Goal: Register for event/course

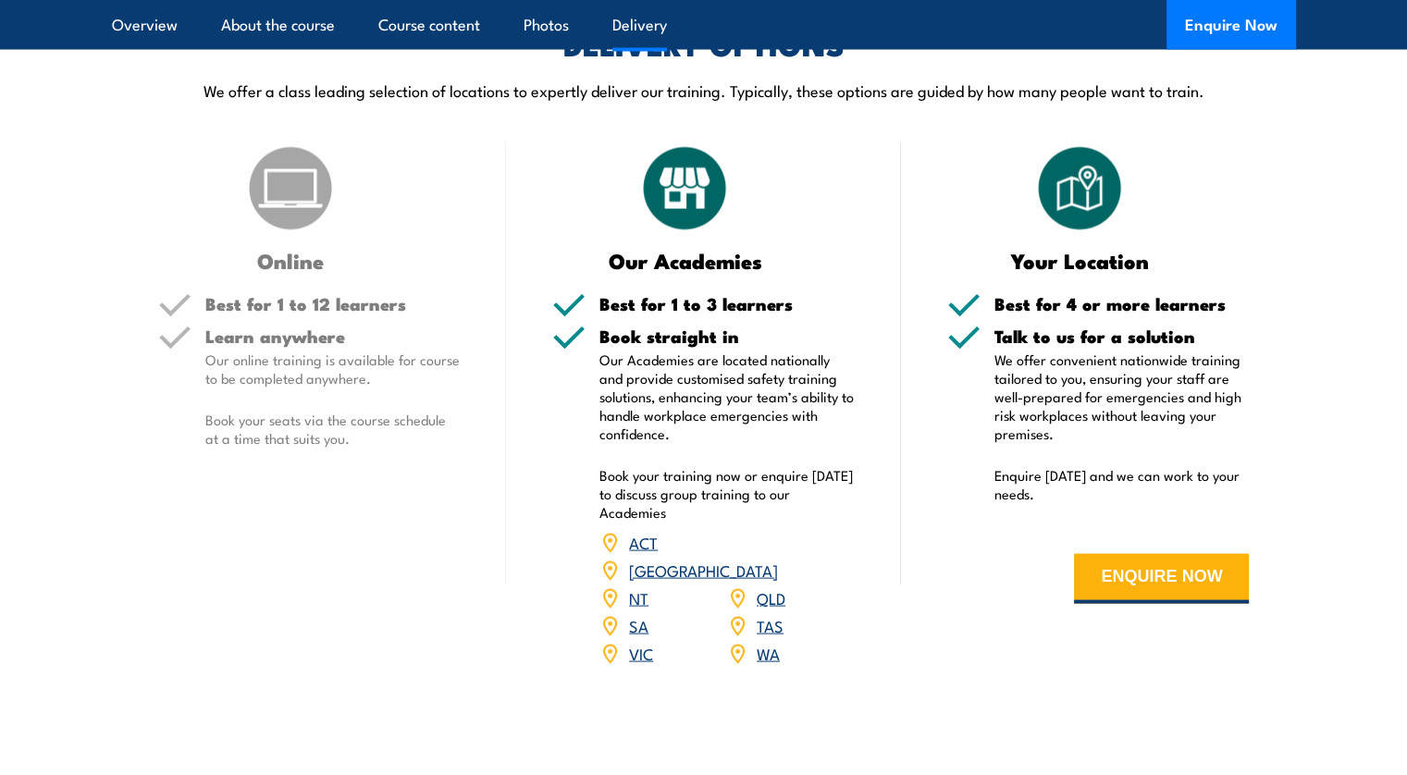
scroll to position [3607, 0]
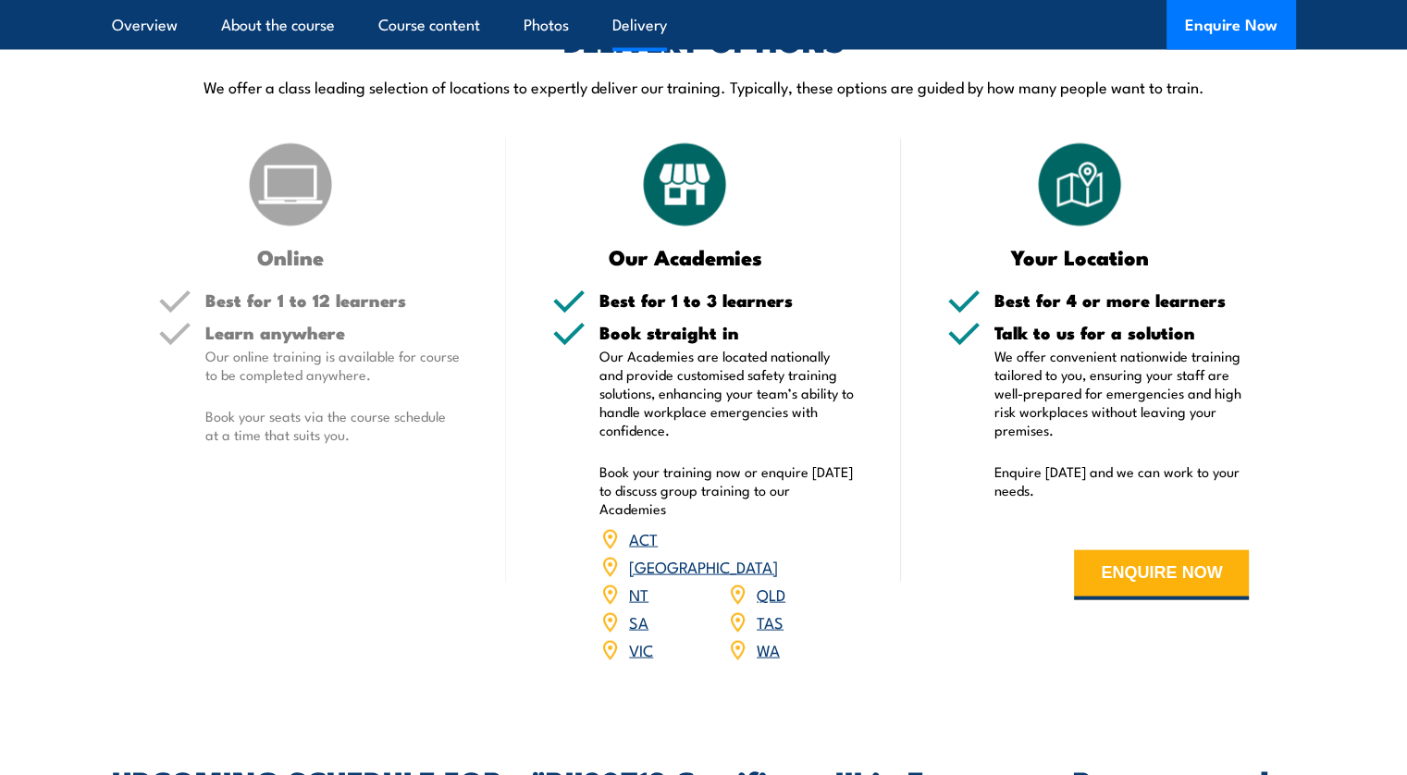
click at [779, 583] on link "QLD" at bounding box center [771, 594] width 29 height 22
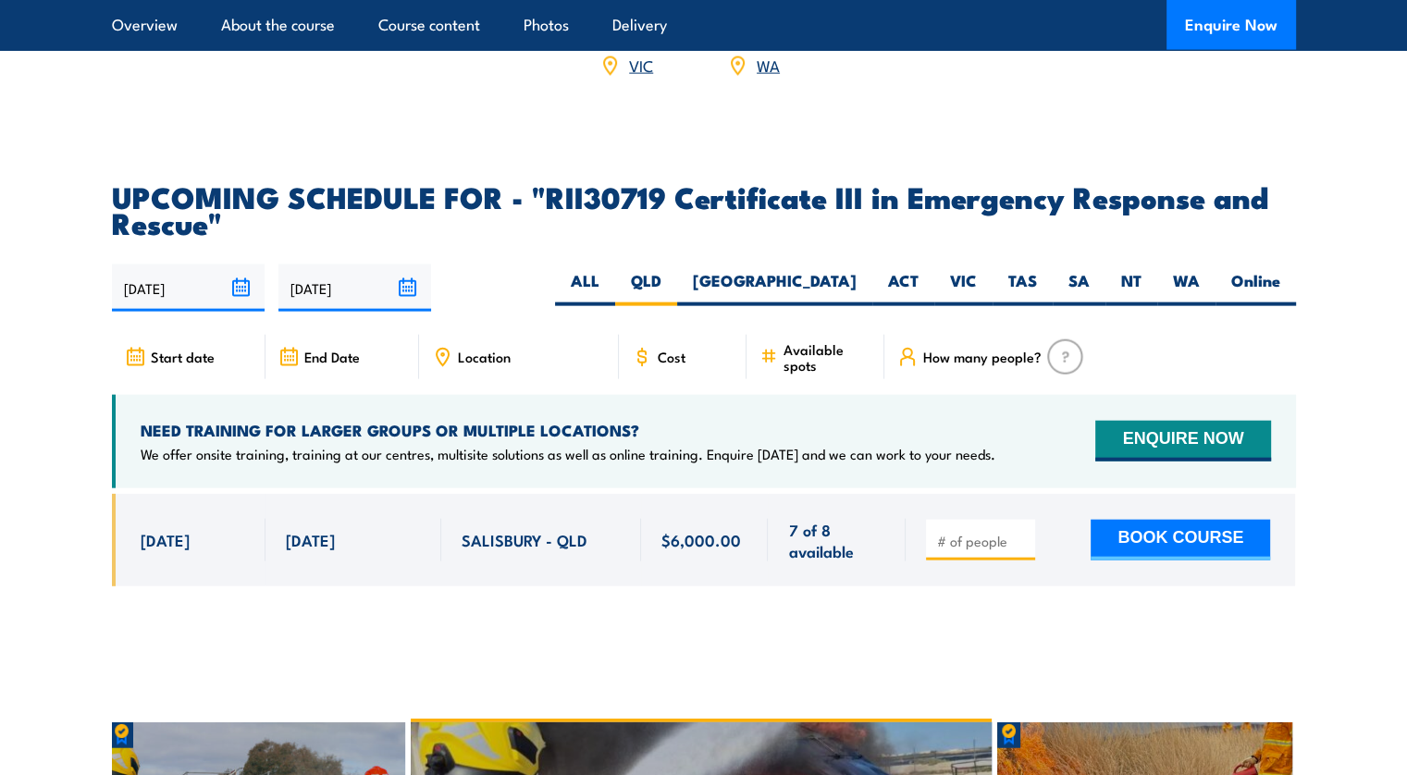
scroll to position [4063, 0]
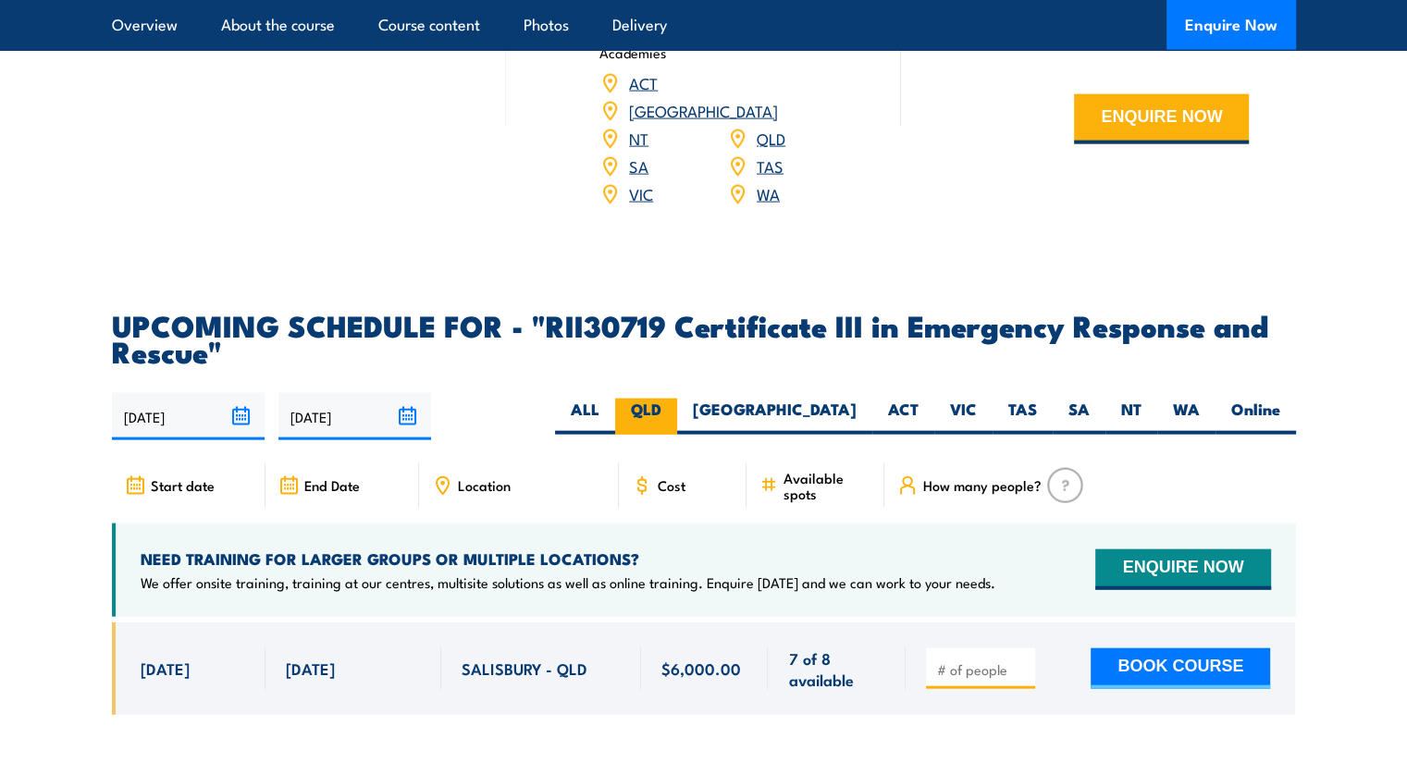
click at [677, 399] on label "QLD" at bounding box center [646, 417] width 62 height 36
click at [673, 399] on input "QLD" at bounding box center [667, 405] width 12 height 12
click at [1251, 399] on label "Online" at bounding box center [1255, 417] width 80 height 36
click at [1280, 399] on input "Online" at bounding box center [1286, 405] width 12 height 12
radio input "true"
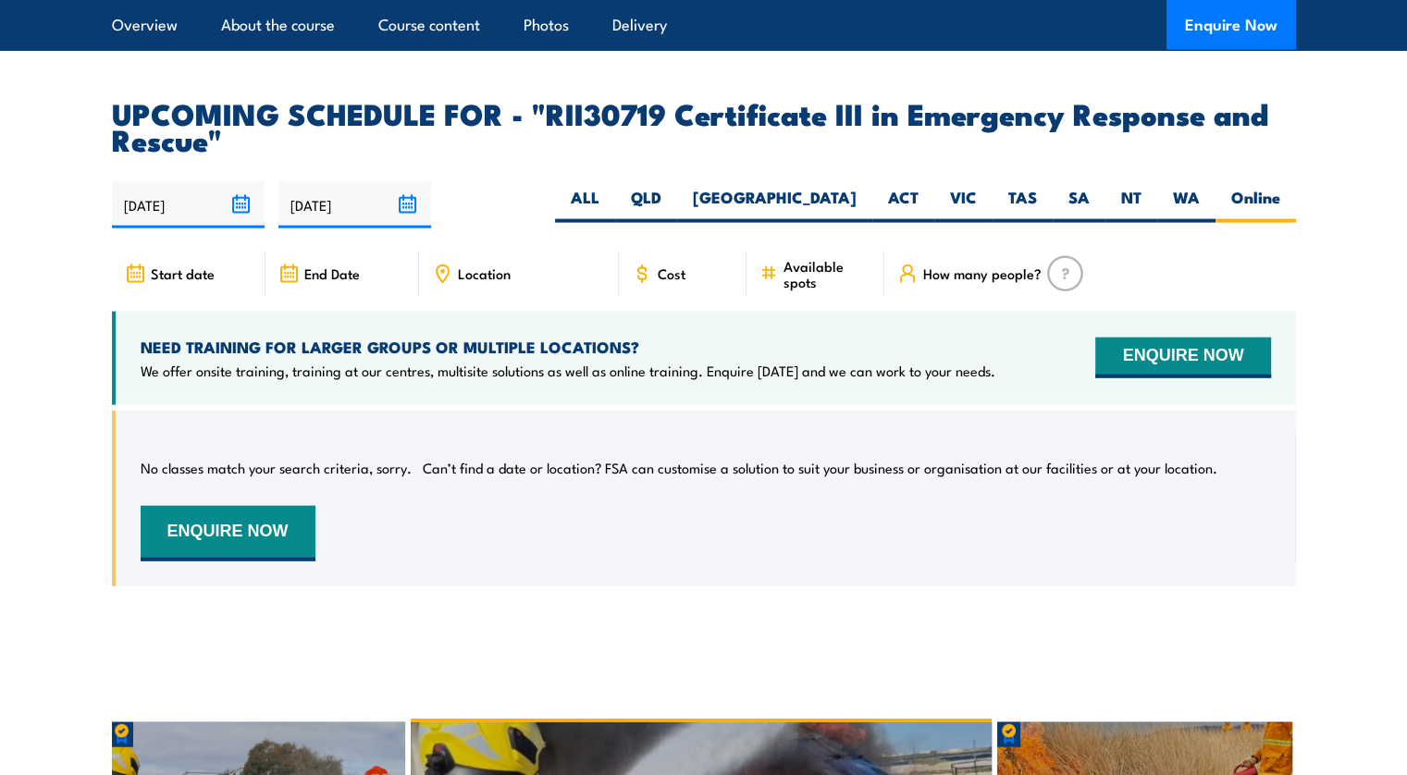
scroll to position [4156, 0]
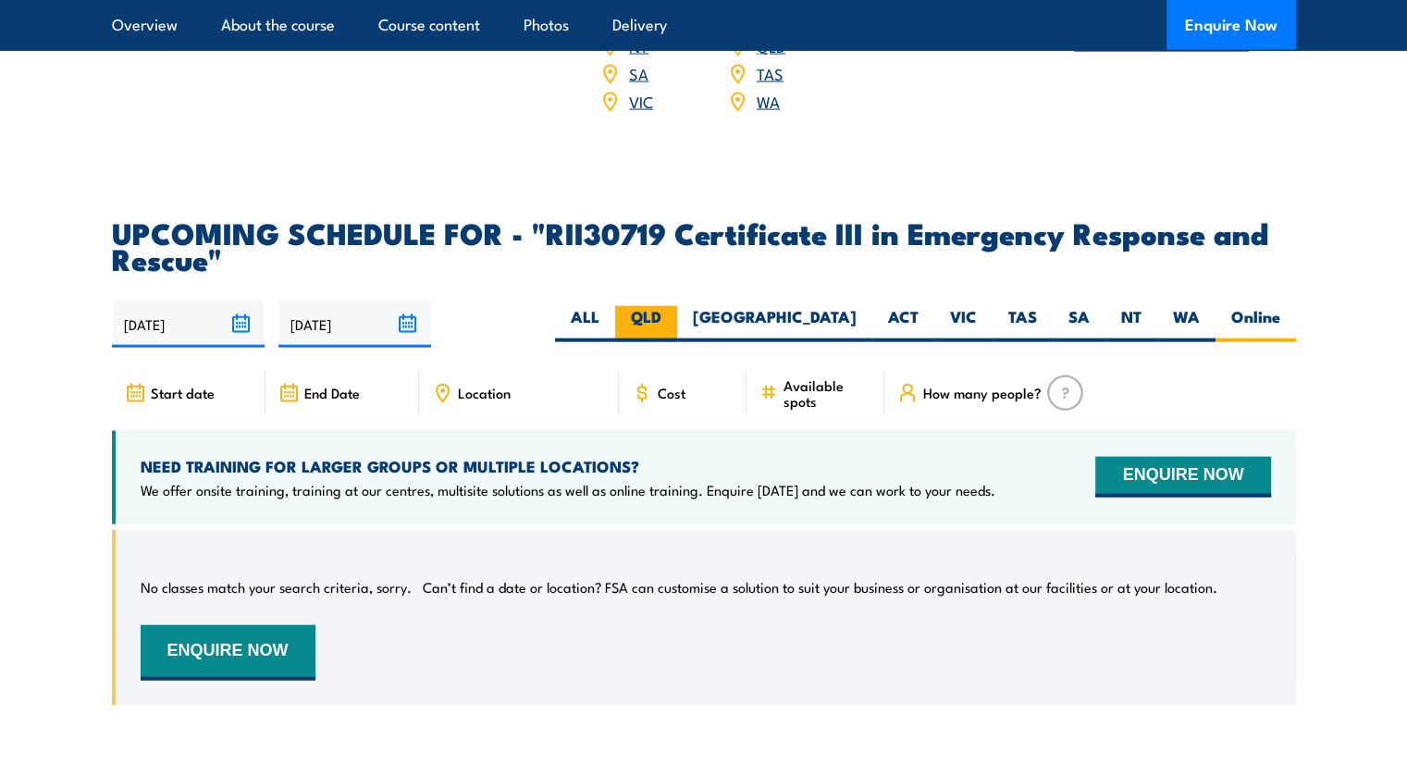
click at [677, 306] on label "QLD" at bounding box center [646, 324] width 62 height 36
click at [673, 306] on input "QLD" at bounding box center [667, 312] width 12 height 12
radio input "true"
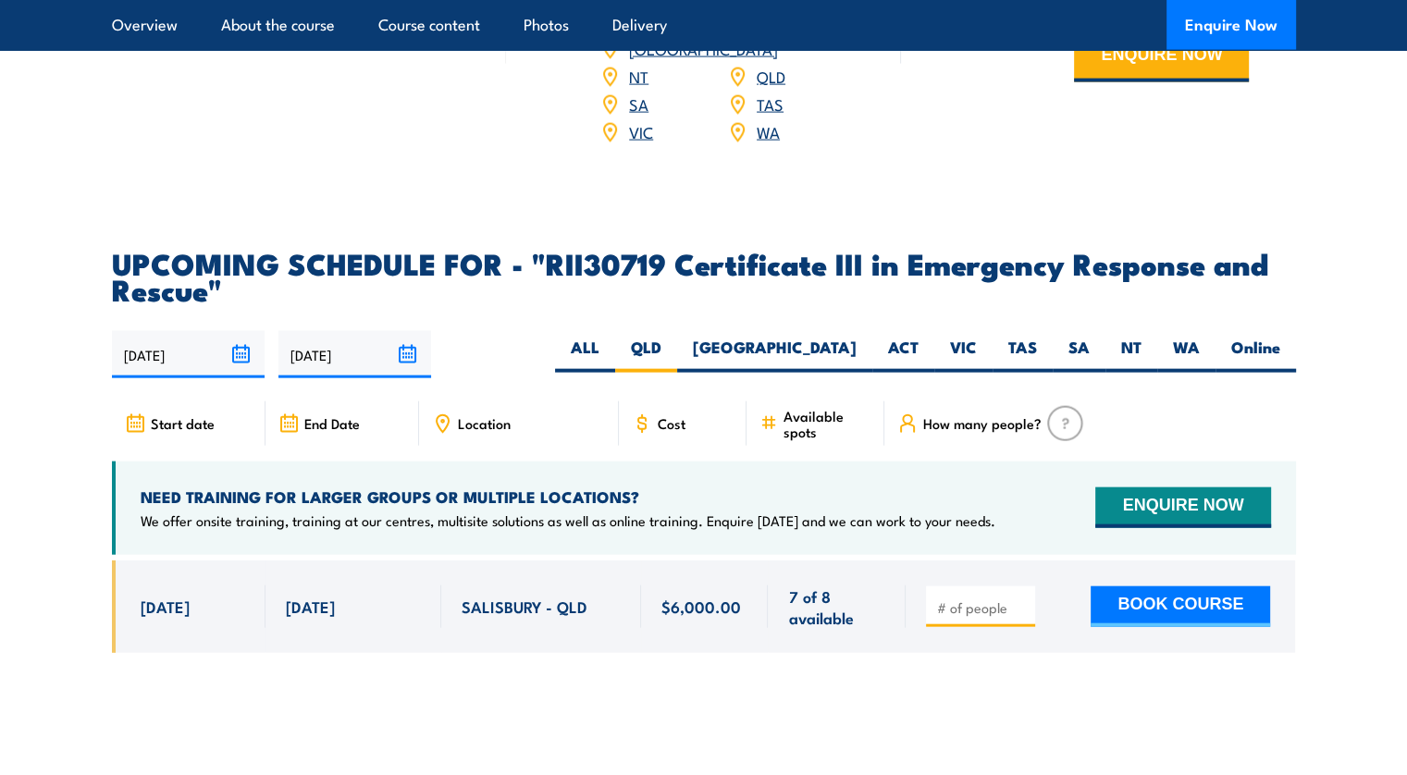
scroll to position [4341, 0]
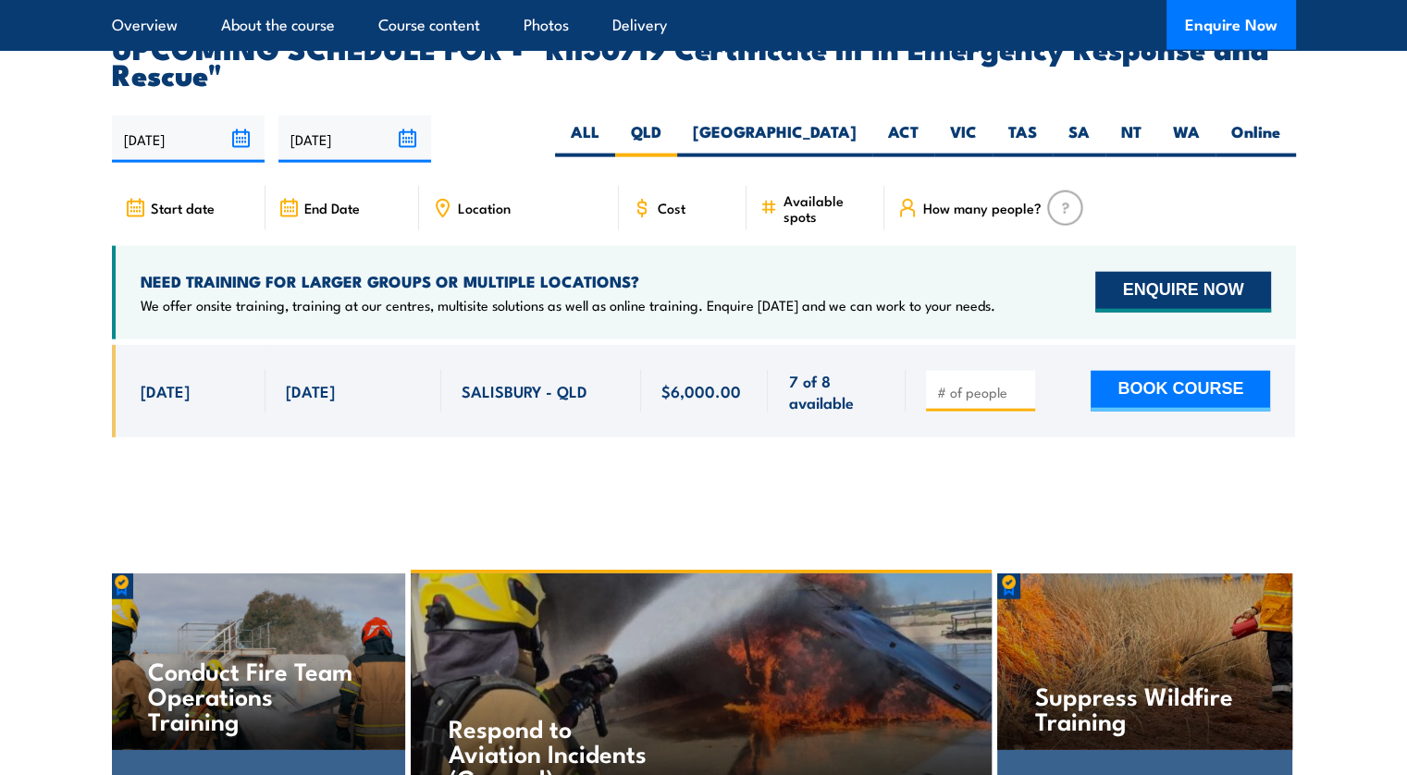
click at [1227, 272] on button "ENQUIRE NOW" at bounding box center [1182, 292] width 175 height 41
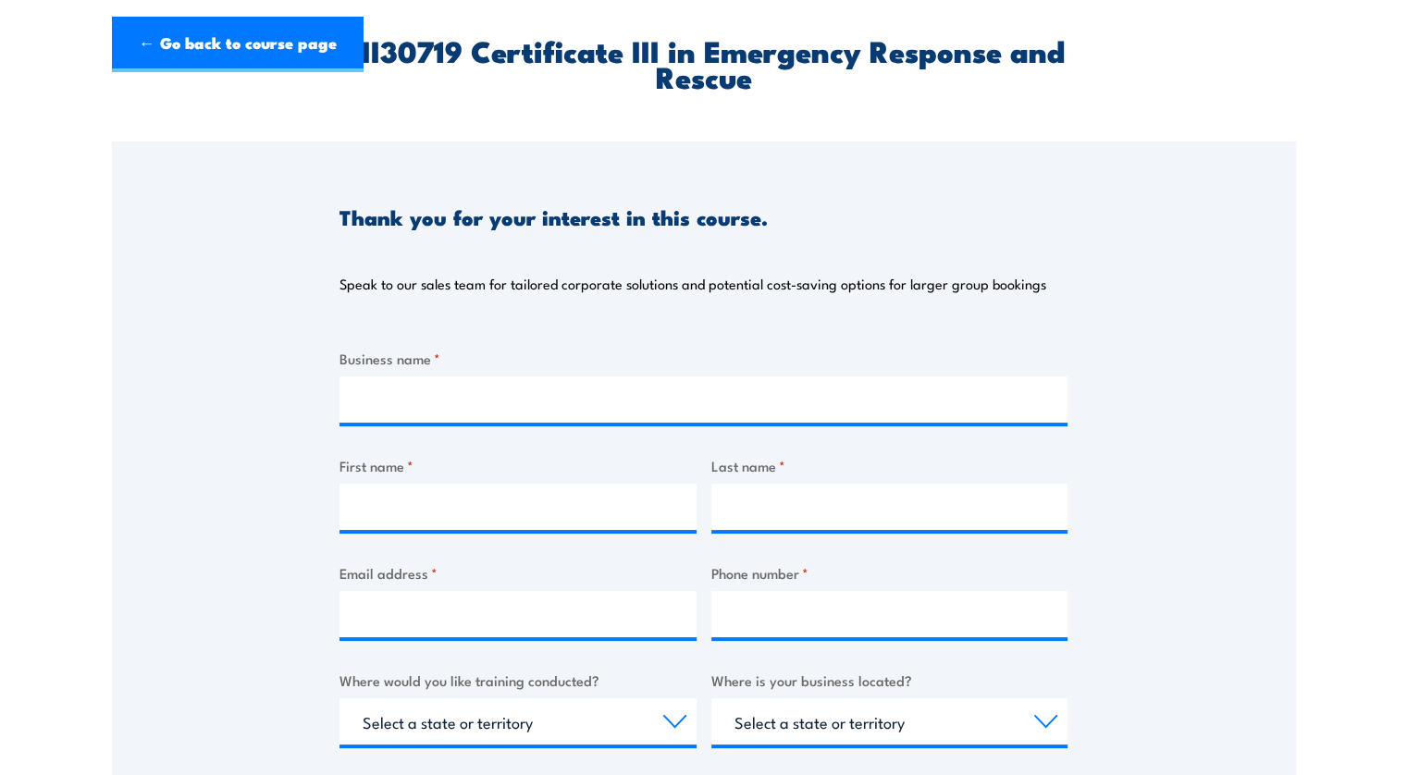
scroll to position [462, 0]
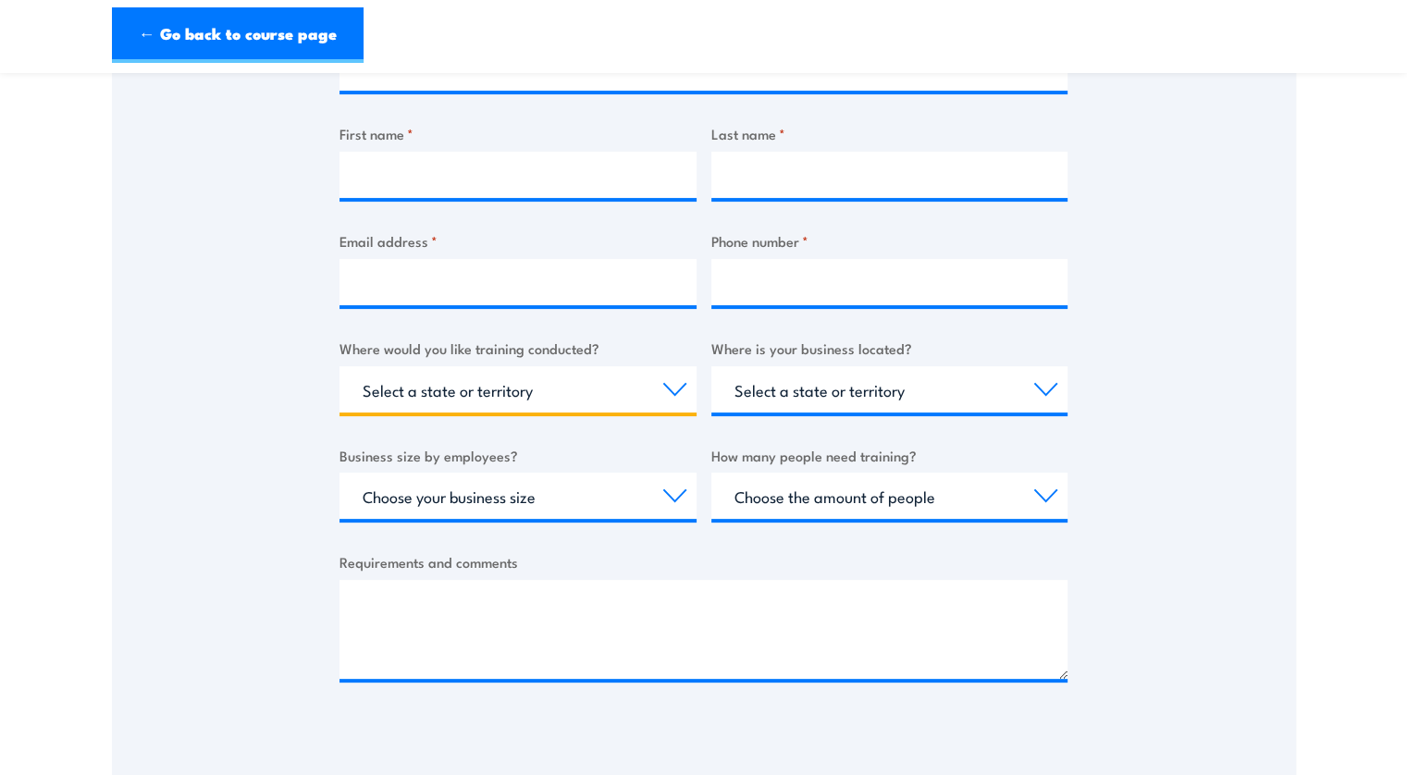
click at [674, 382] on select "Select a state or territory Nationally - multiple locations QLD NSW VIC SA ACT …" at bounding box center [517, 389] width 357 height 46
select select "QLD"
click at [339, 366] on select "Select a state or territory Nationally - multiple locations QLD NSW VIC SA ACT …" at bounding box center [517, 389] width 357 height 46
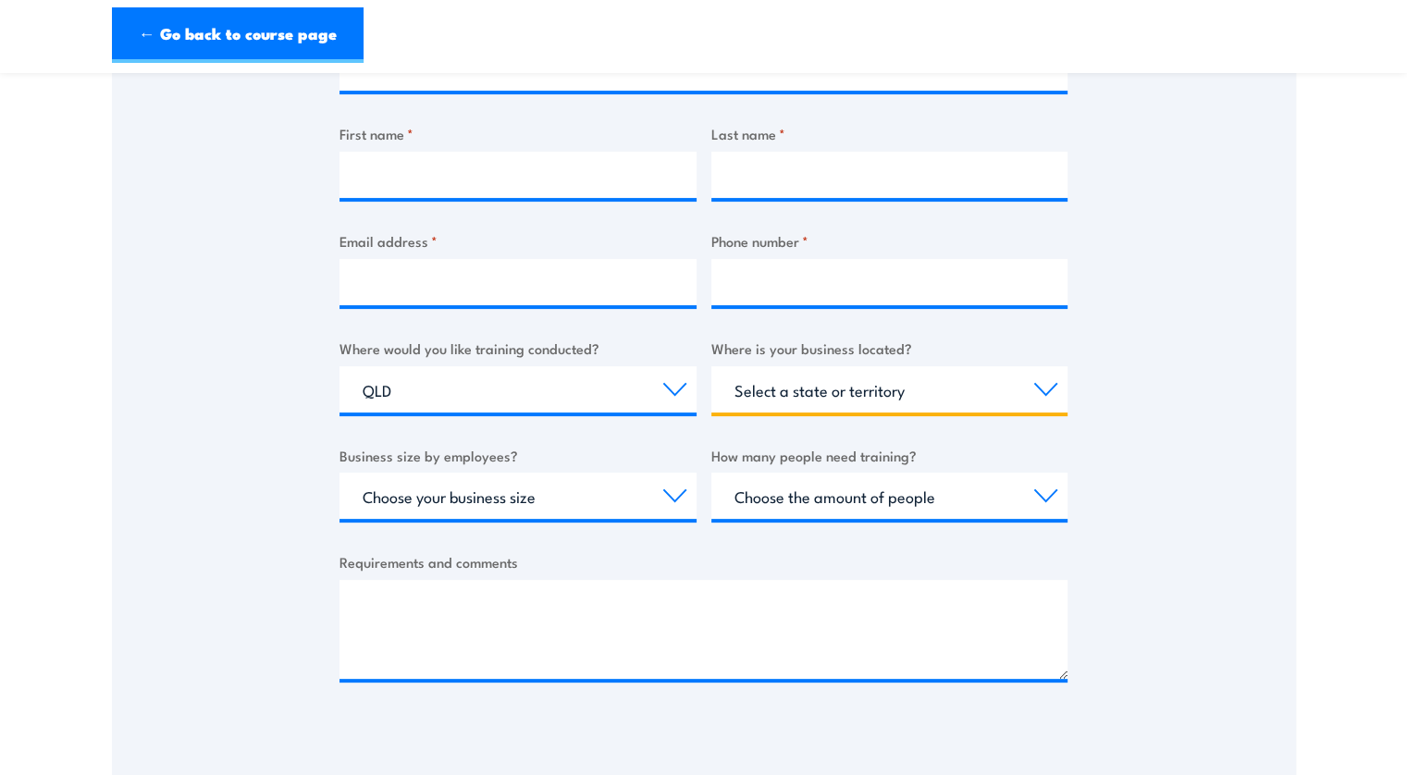
click at [886, 394] on select "Select a state or territory QLD NSW VIC SA ACT WA TAS NT" at bounding box center [889, 389] width 357 height 46
click at [677, 499] on select "Choose your business size 1 to 19 20 to 199 200+" at bounding box center [517, 496] width 357 height 46
select select "1 to 19"
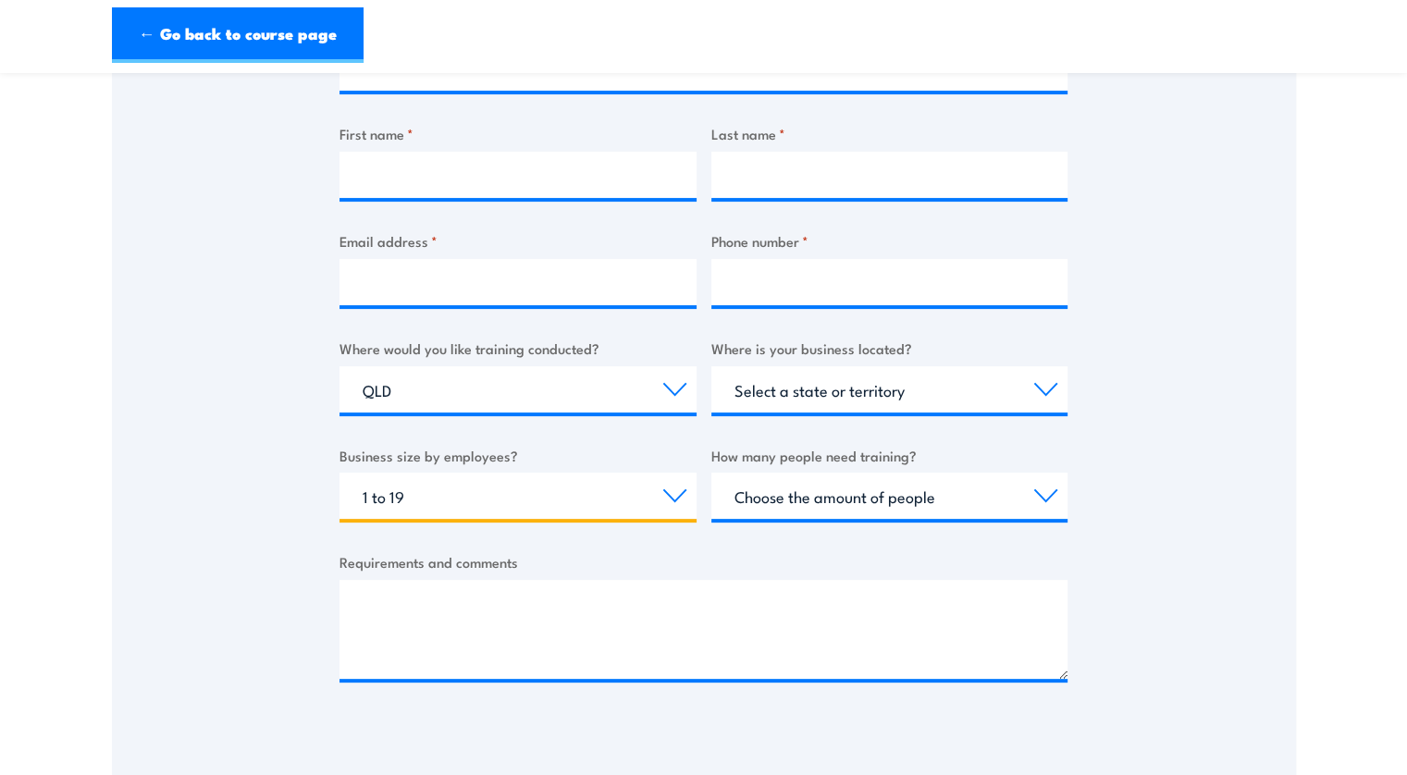
click at [339, 473] on select "Choose your business size 1 to 19 20 to 199 200+" at bounding box center [517, 496] width 357 height 46
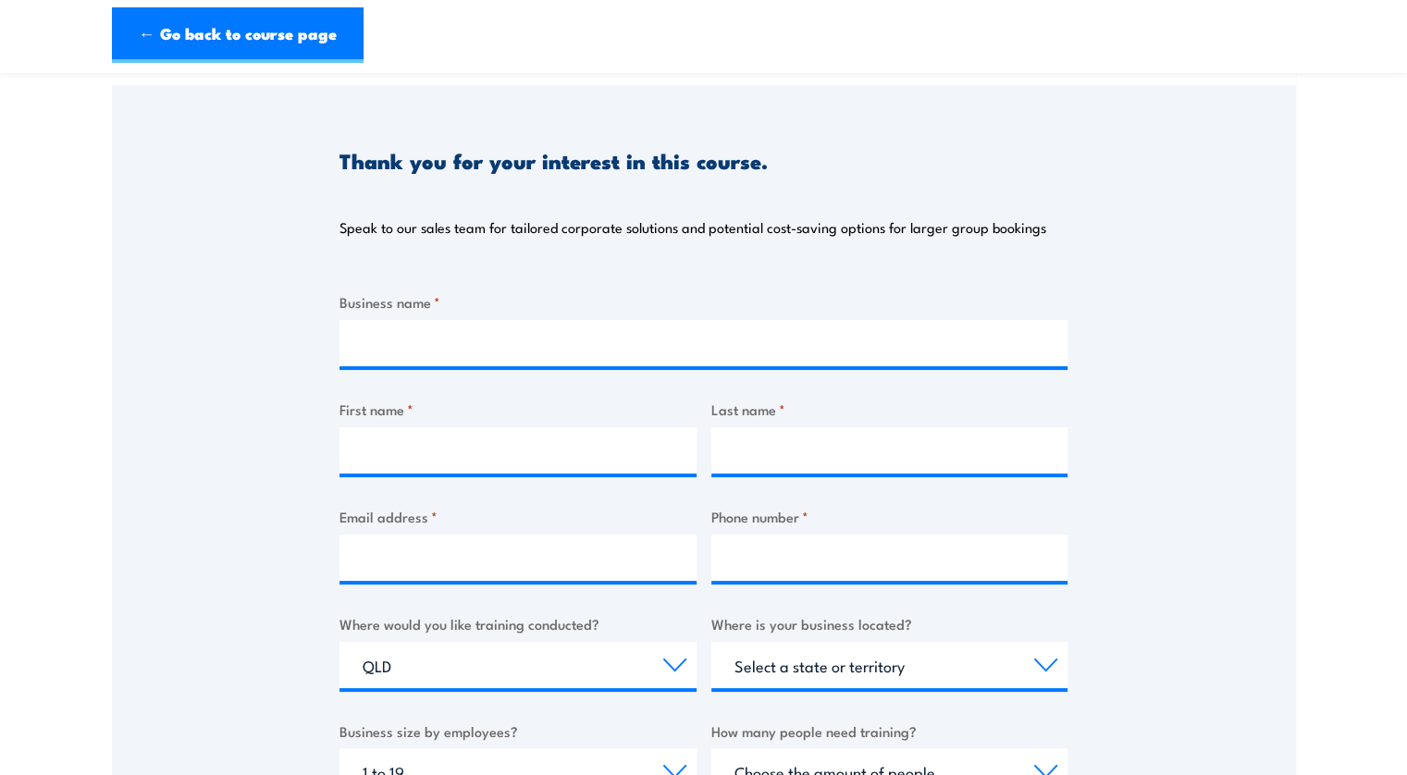
scroll to position [185, 0]
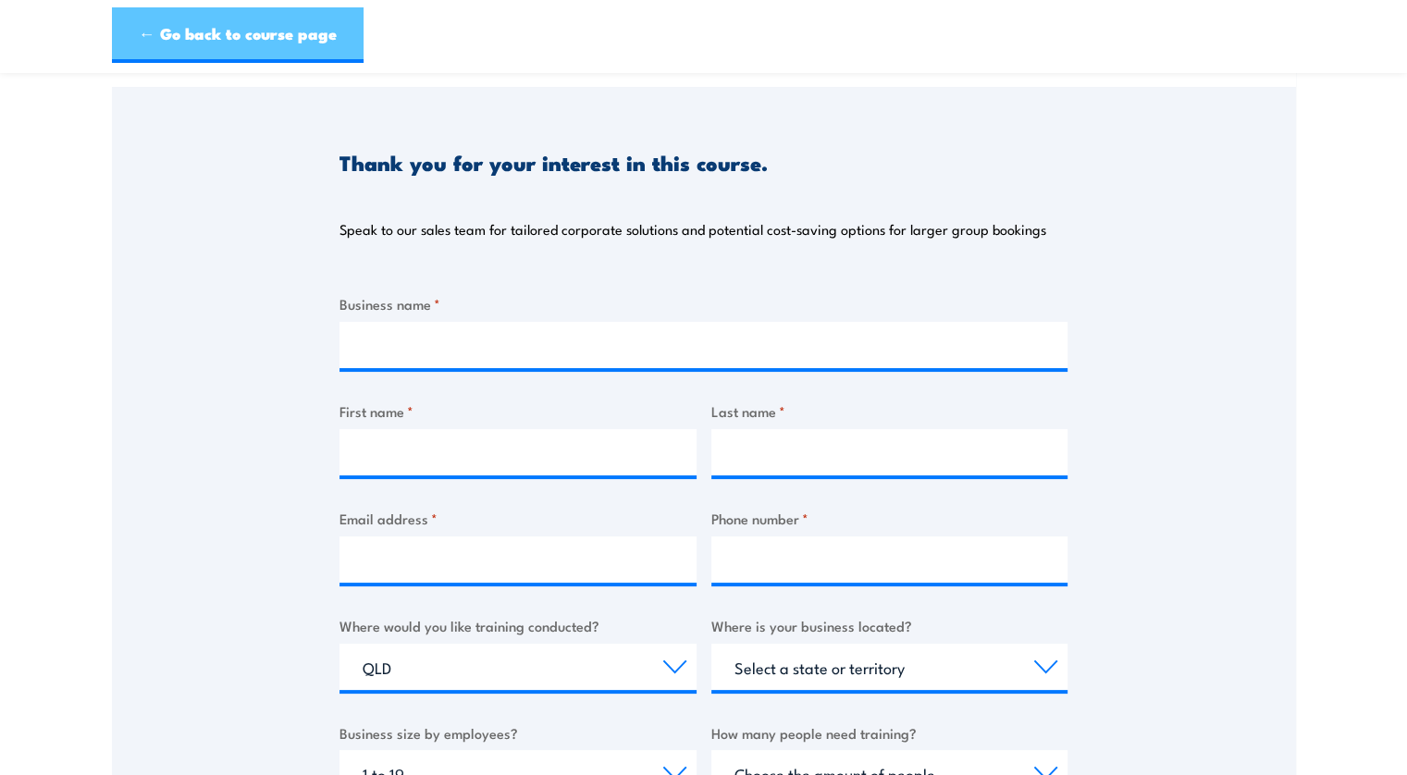
click at [221, 31] on link "← Go back to course page" at bounding box center [238, 34] width 252 height 55
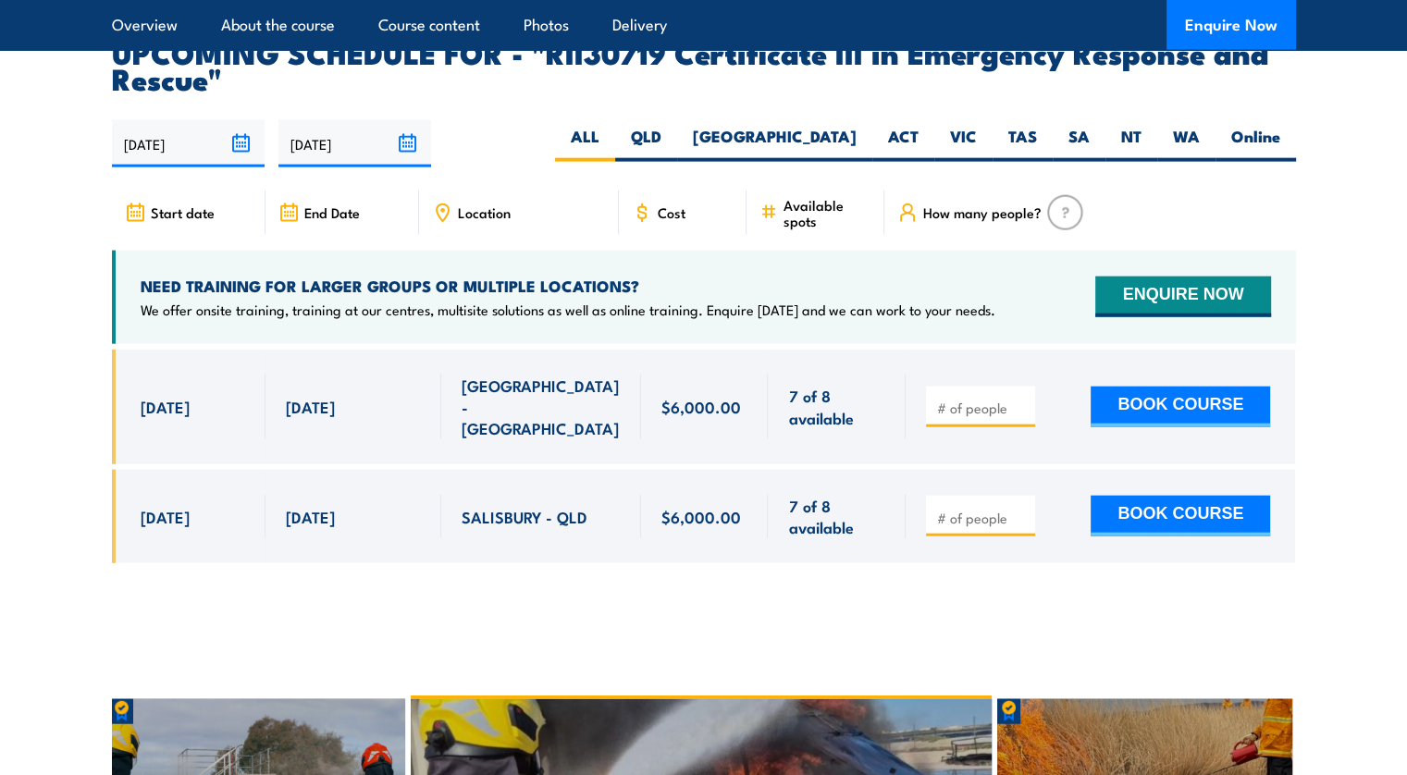
scroll to position [4341, 0]
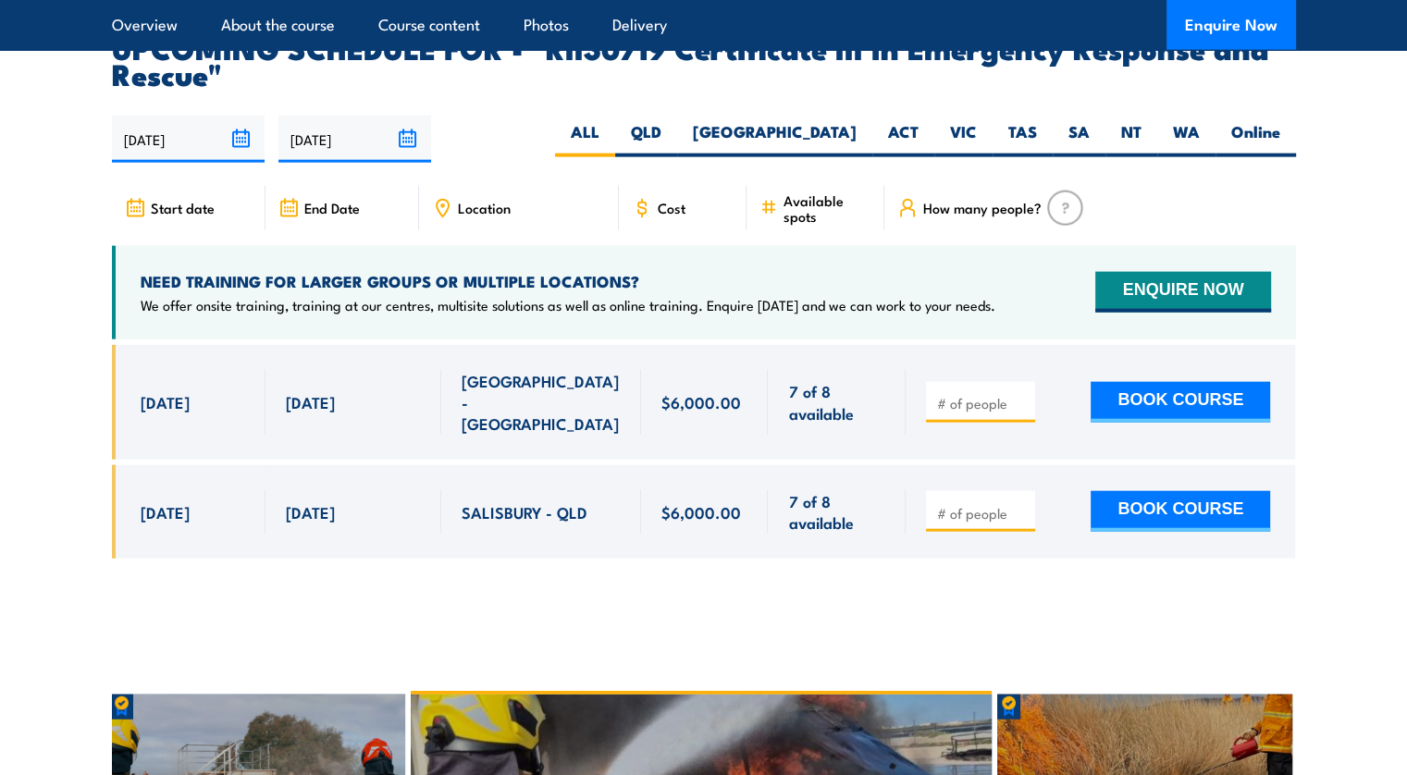
click at [174, 200] on span "Start date" at bounding box center [183, 208] width 64 height 16
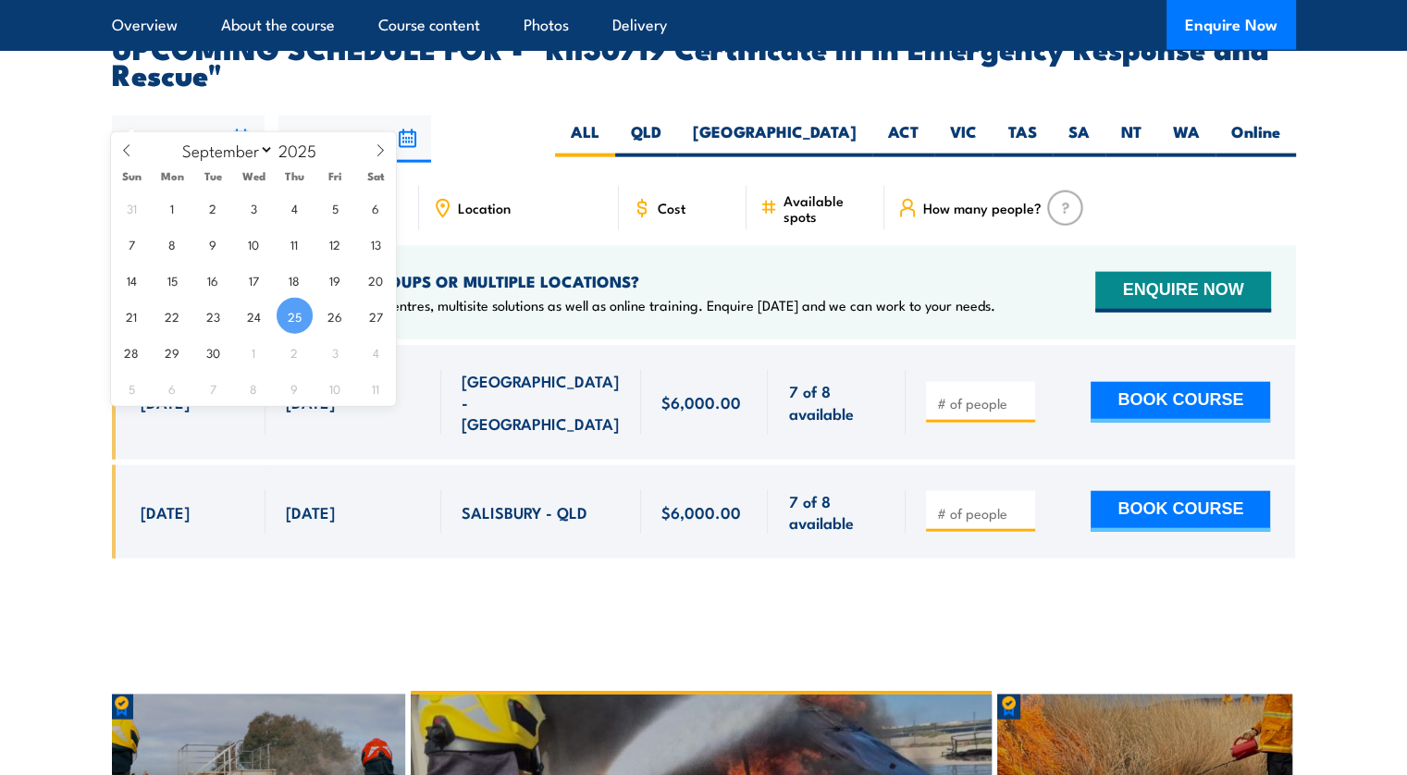
click at [239, 116] on input "[DATE]" at bounding box center [188, 139] width 153 height 47
click at [385, 154] on icon at bounding box center [380, 150] width 13 height 13
select select "11"
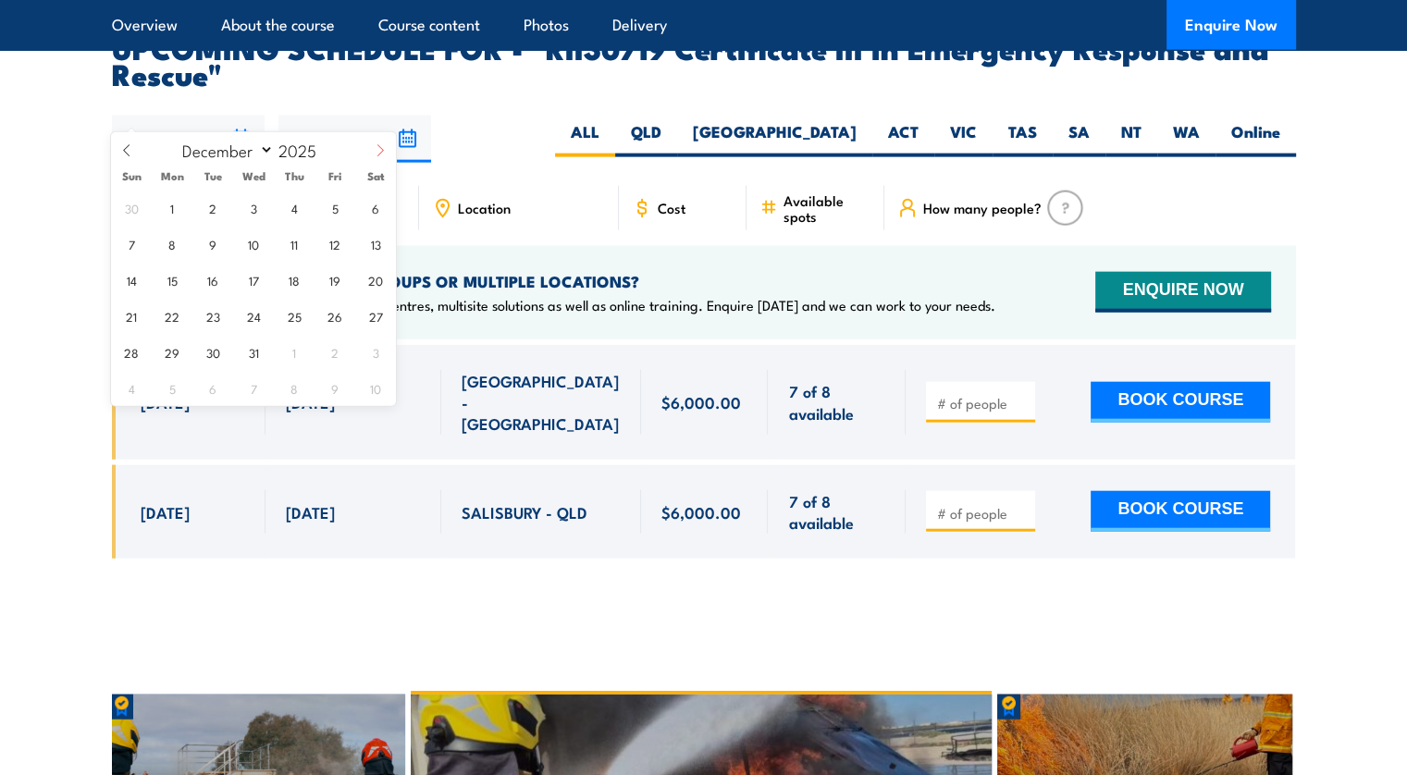
click at [385, 154] on icon at bounding box center [380, 150] width 13 height 13
type input "2026"
click at [385, 154] on icon at bounding box center [380, 150] width 13 height 13
select select "1"
click at [174, 212] on span "2" at bounding box center [172, 208] width 36 height 36
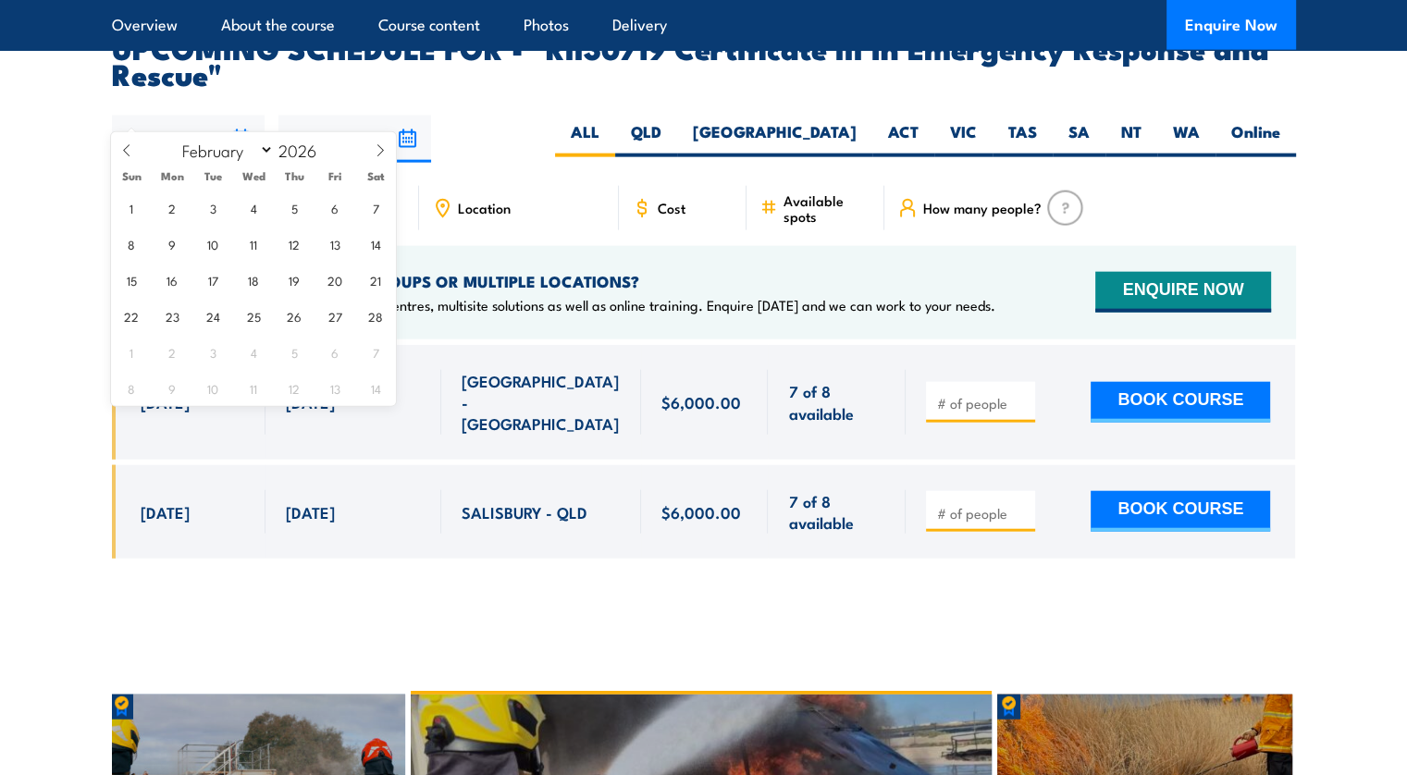
type input "[DATE]"
